Goal: Find specific page/section: Find specific page/section

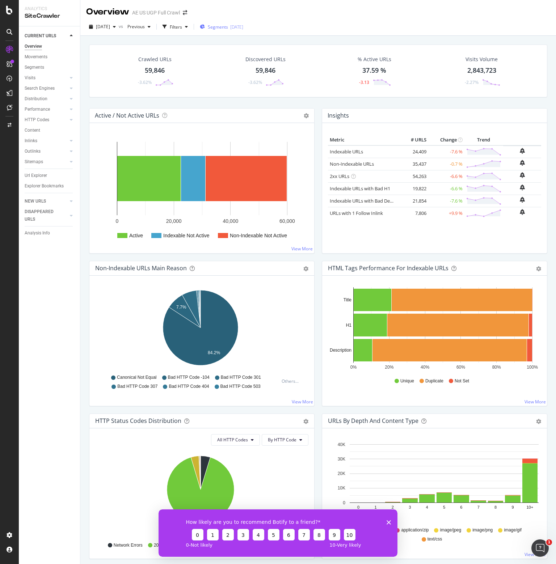
click at [228, 25] on span "Segments" at bounding box center [218, 27] width 20 height 6
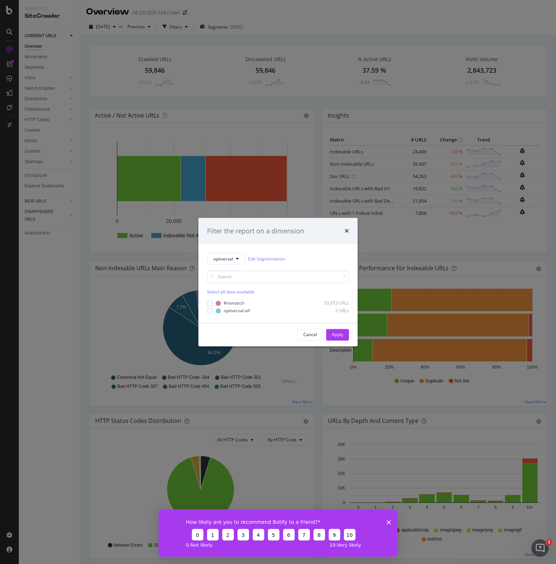
click at [310, 23] on div "Filter the report on a dimension optiversal Edit Segmentation Select all data a…" at bounding box center [278, 282] width 556 height 564
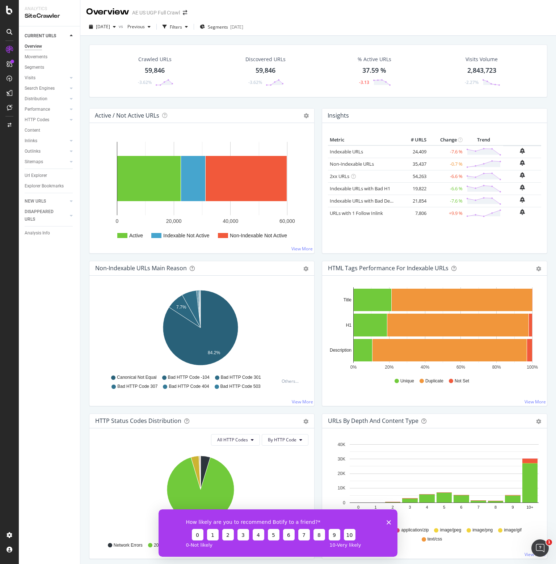
click at [76, 442] on div "CURRENT URLS Overview Movements Segments Visits Analysis Orphan URLs Search Eng…" at bounding box center [49, 295] width 61 height 538
